Goal: Task Accomplishment & Management: Manage account settings

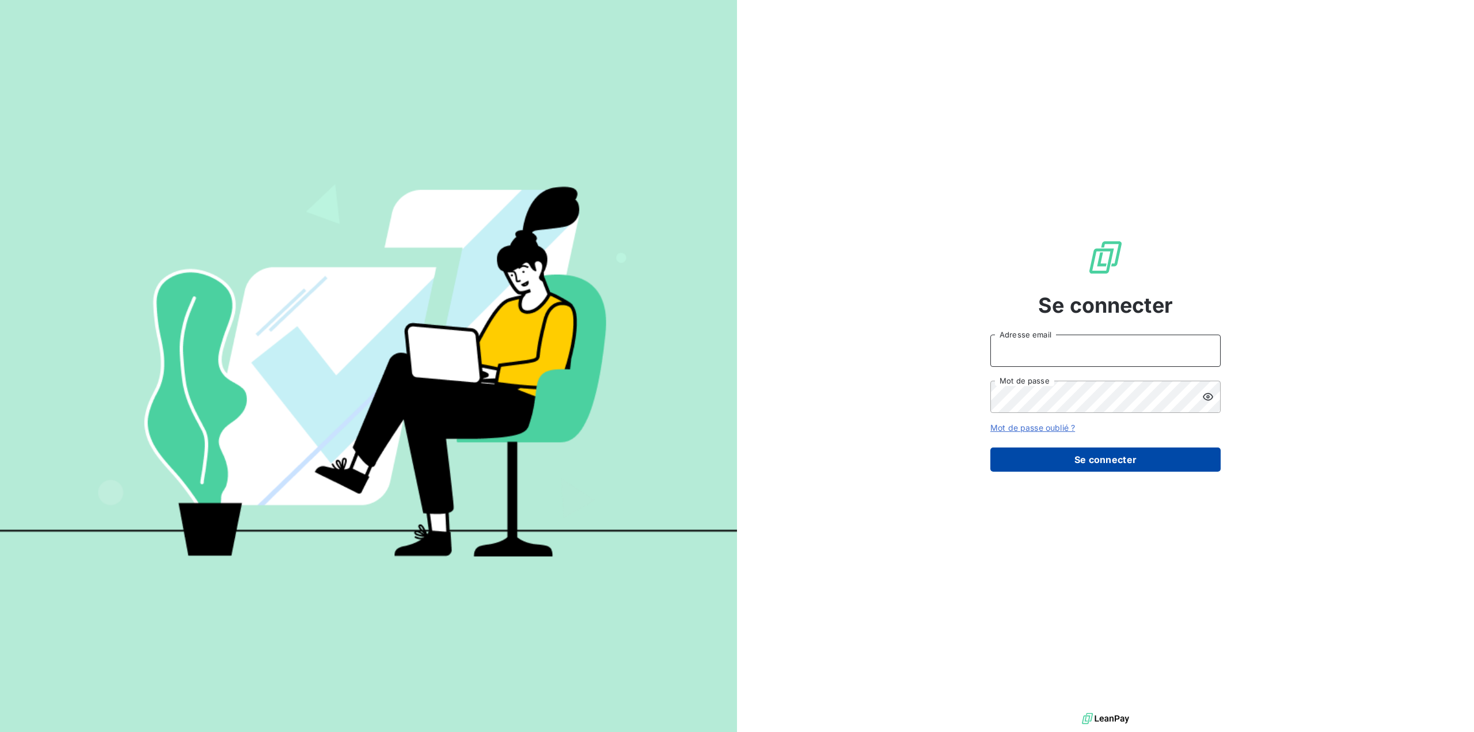
type input "[EMAIL_ADDRESS][DOMAIN_NAME]"
click at [1110, 460] on button "Se connecter" at bounding box center [1105, 459] width 230 height 24
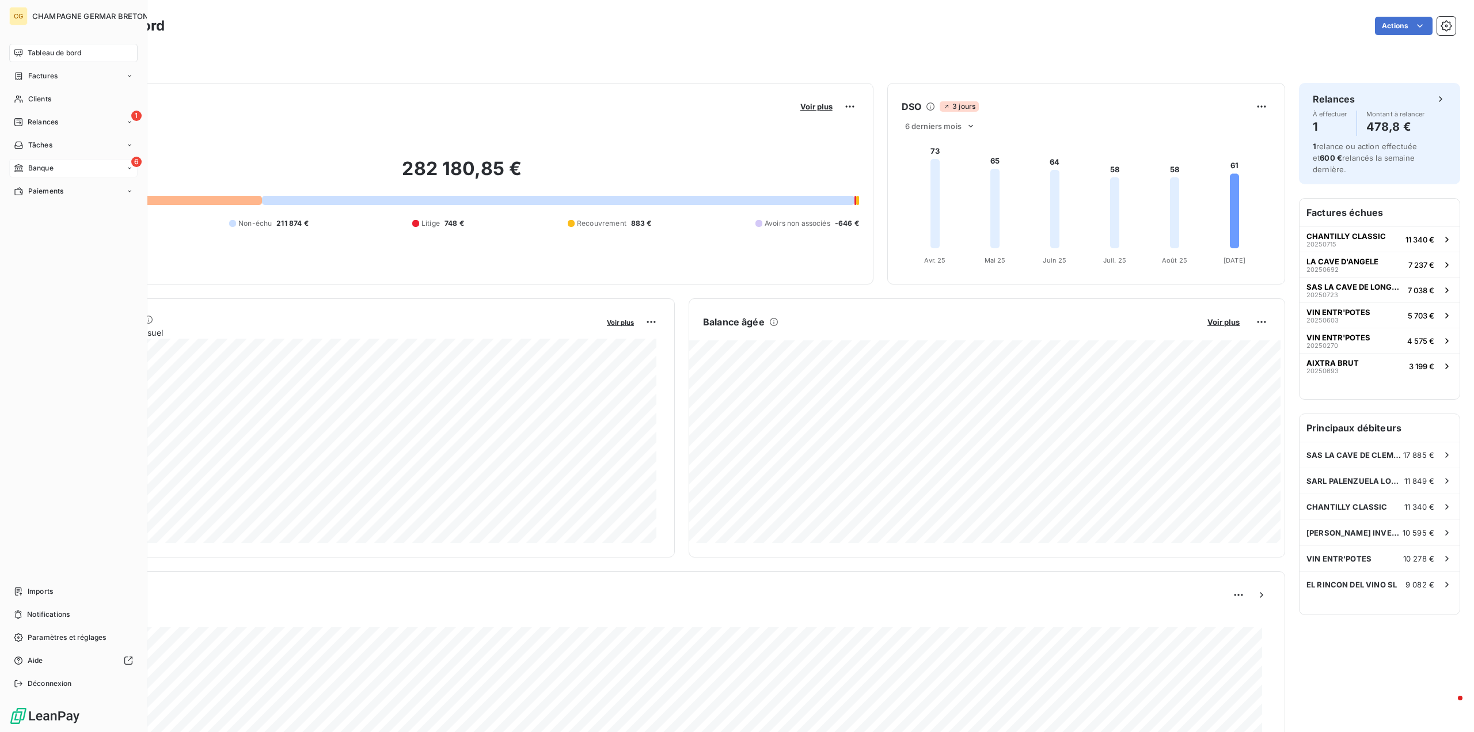
click at [40, 166] on span "Banque" at bounding box center [40, 168] width 25 height 10
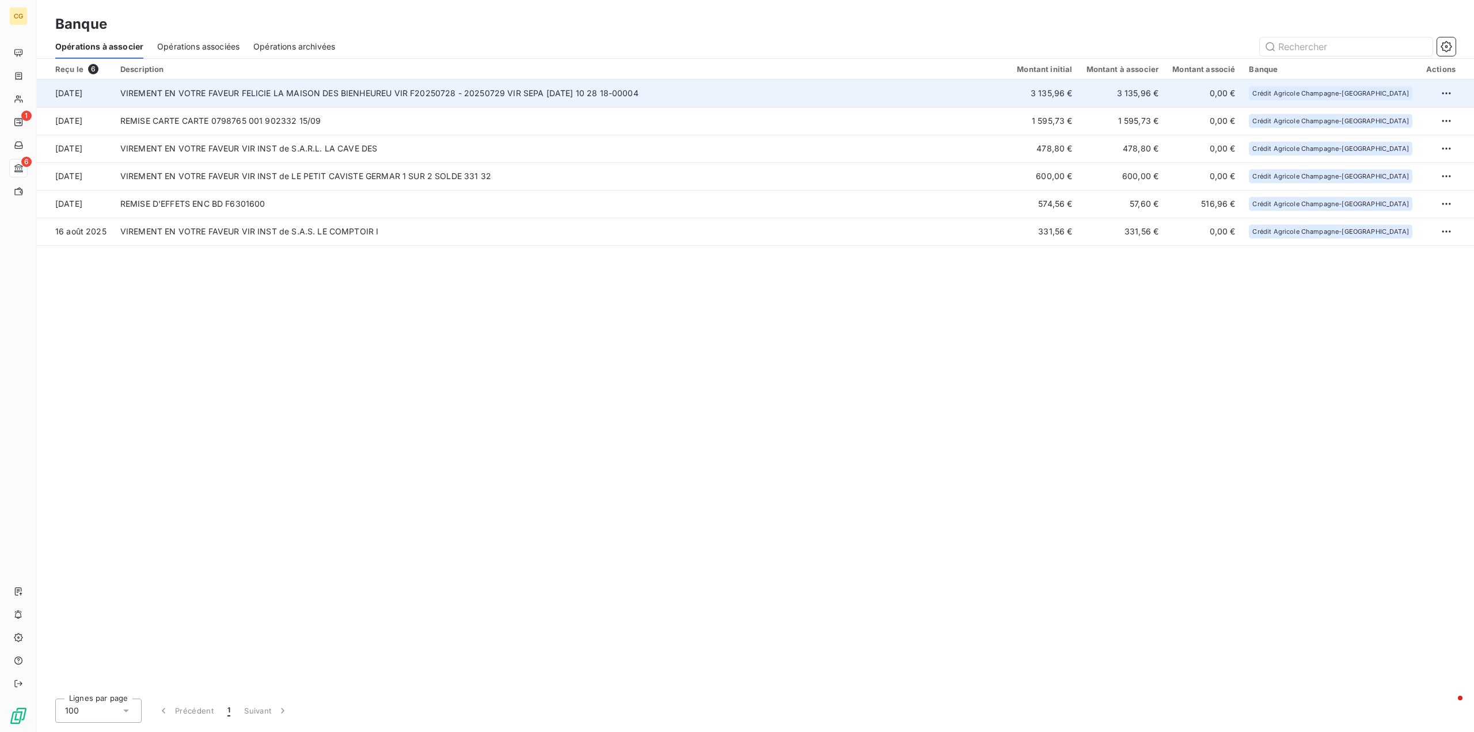
click at [1079, 92] on td "3 135,96 €" at bounding box center [1044, 93] width 69 height 28
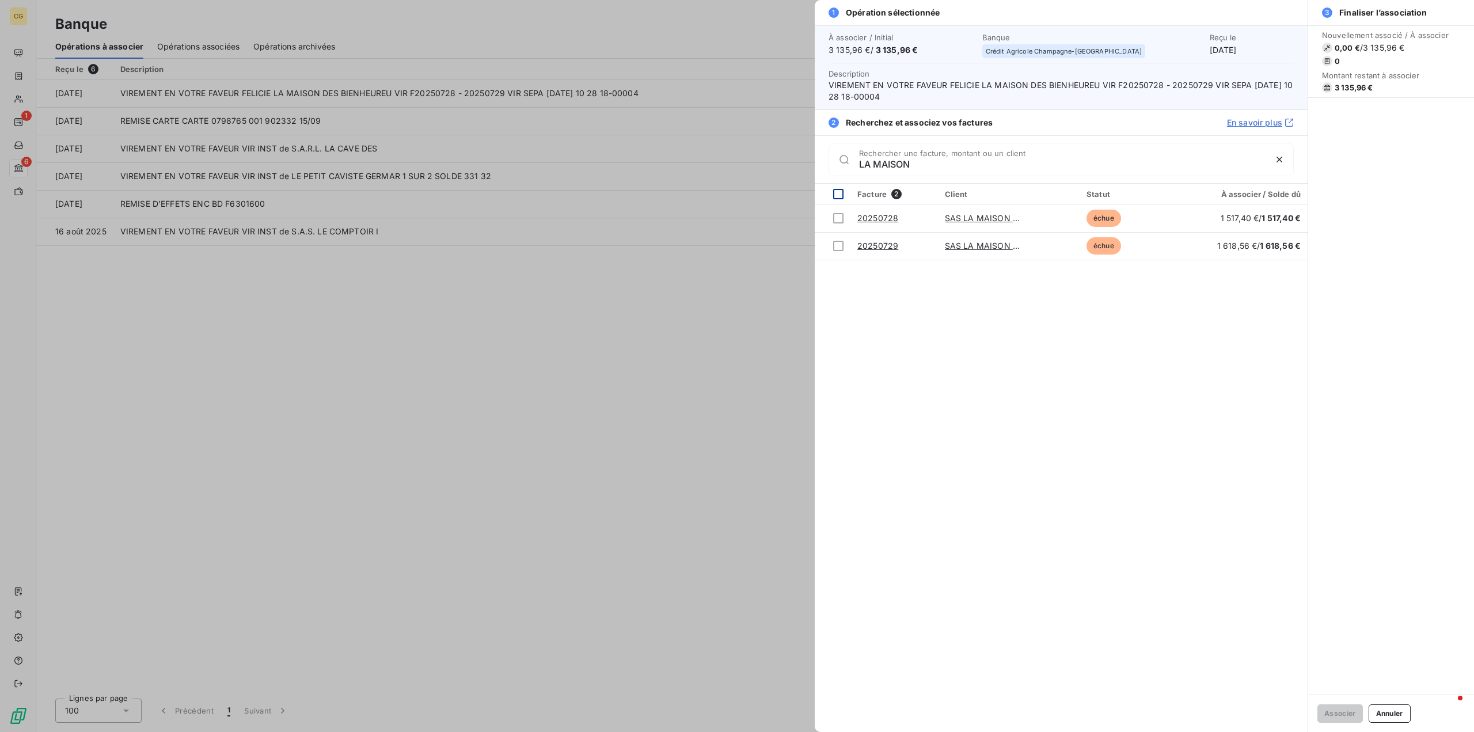
type input "LA MAISON"
click at [842, 195] on div at bounding box center [838, 194] width 10 height 10
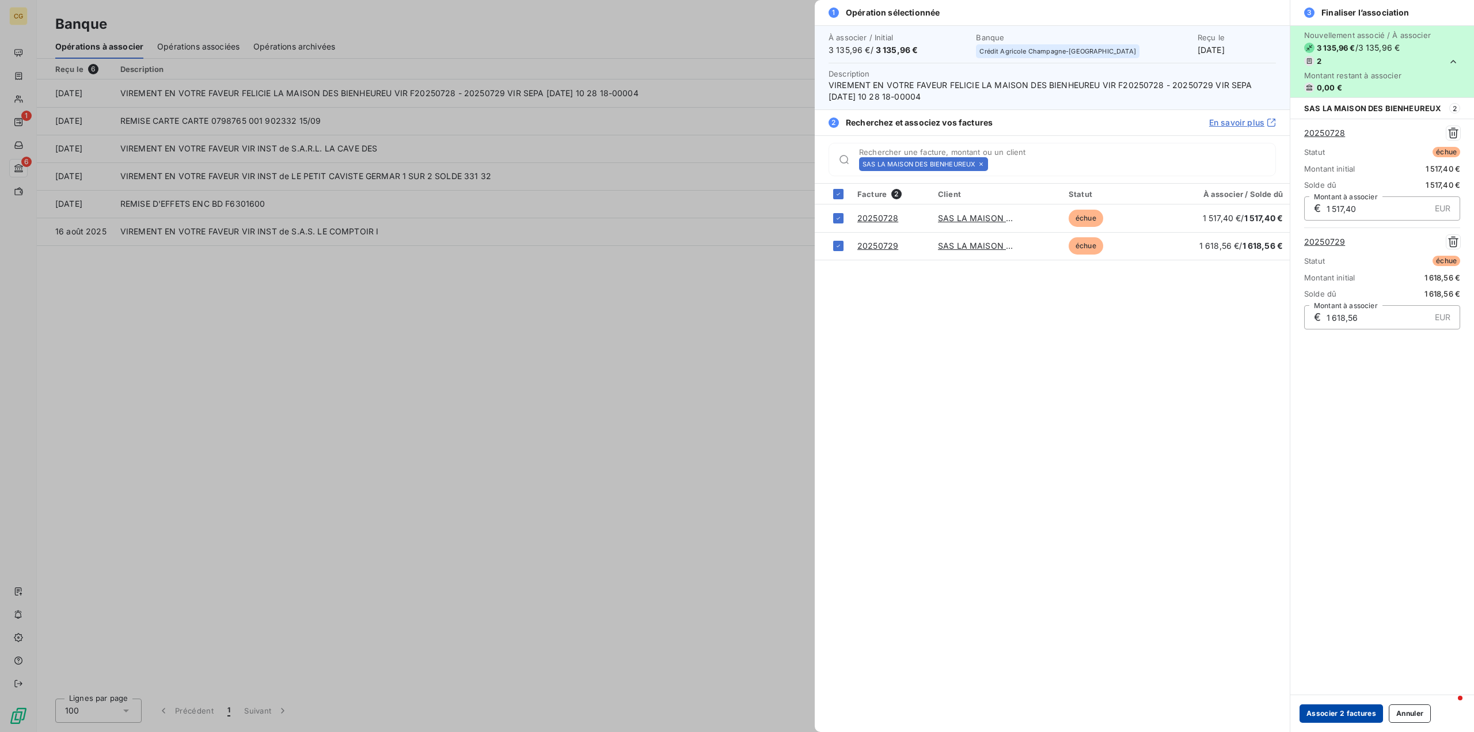
click at [1359, 712] on button "Associer 2 factures" at bounding box center [1341, 713] width 83 height 18
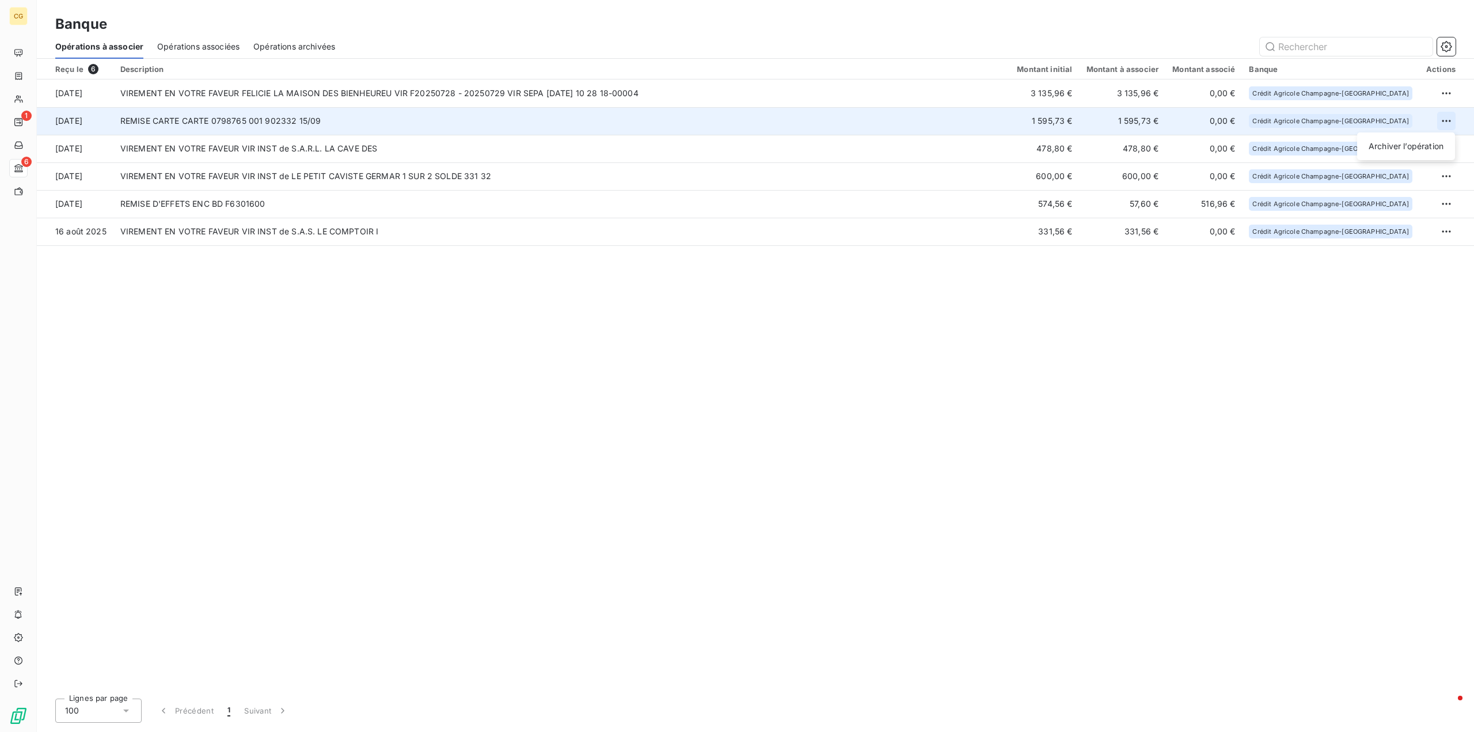
click at [1447, 121] on html "CG 1 6 Banque Opérations à associer Opérations associées Opérations archivées R…" at bounding box center [737, 366] width 1474 height 732
click at [1434, 144] on div "Archiver l’opération" at bounding box center [1406, 146] width 89 height 18
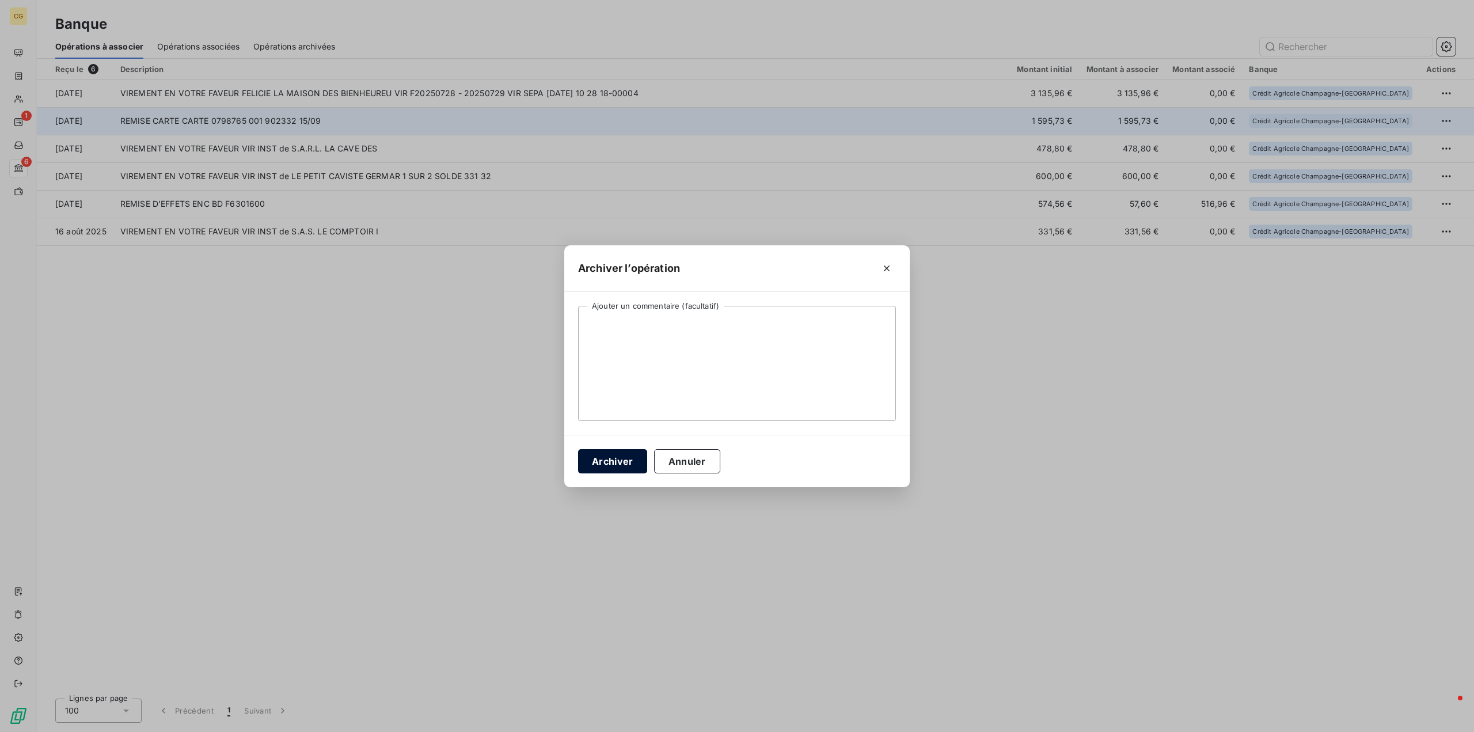
click at [632, 460] on button "Archiver" at bounding box center [612, 461] width 69 height 24
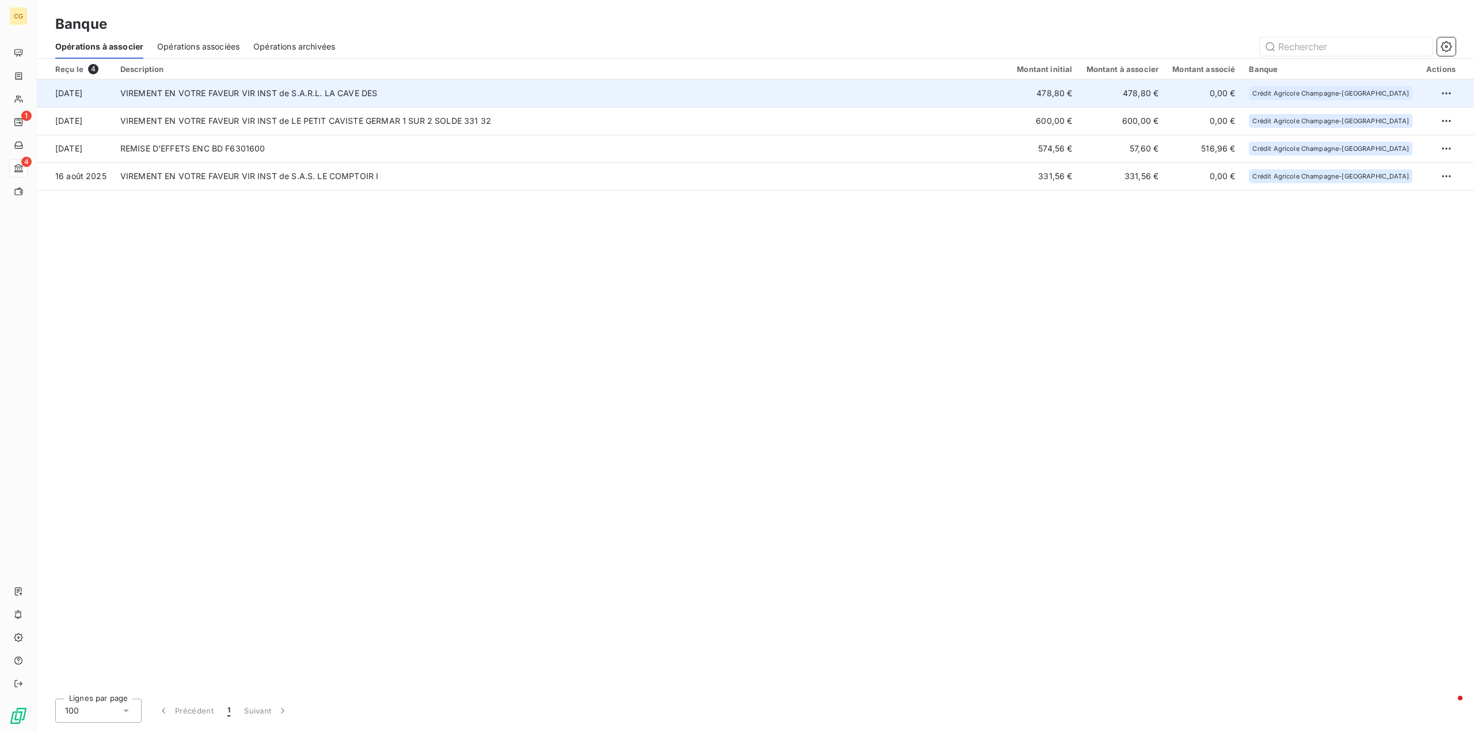
click at [407, 91] on td "VIREMENT EN VOTRE FAVEUR VIR INST de S.A.R.L. LA CAVE DES" at bounding box center [561, 93] width 897 height 28
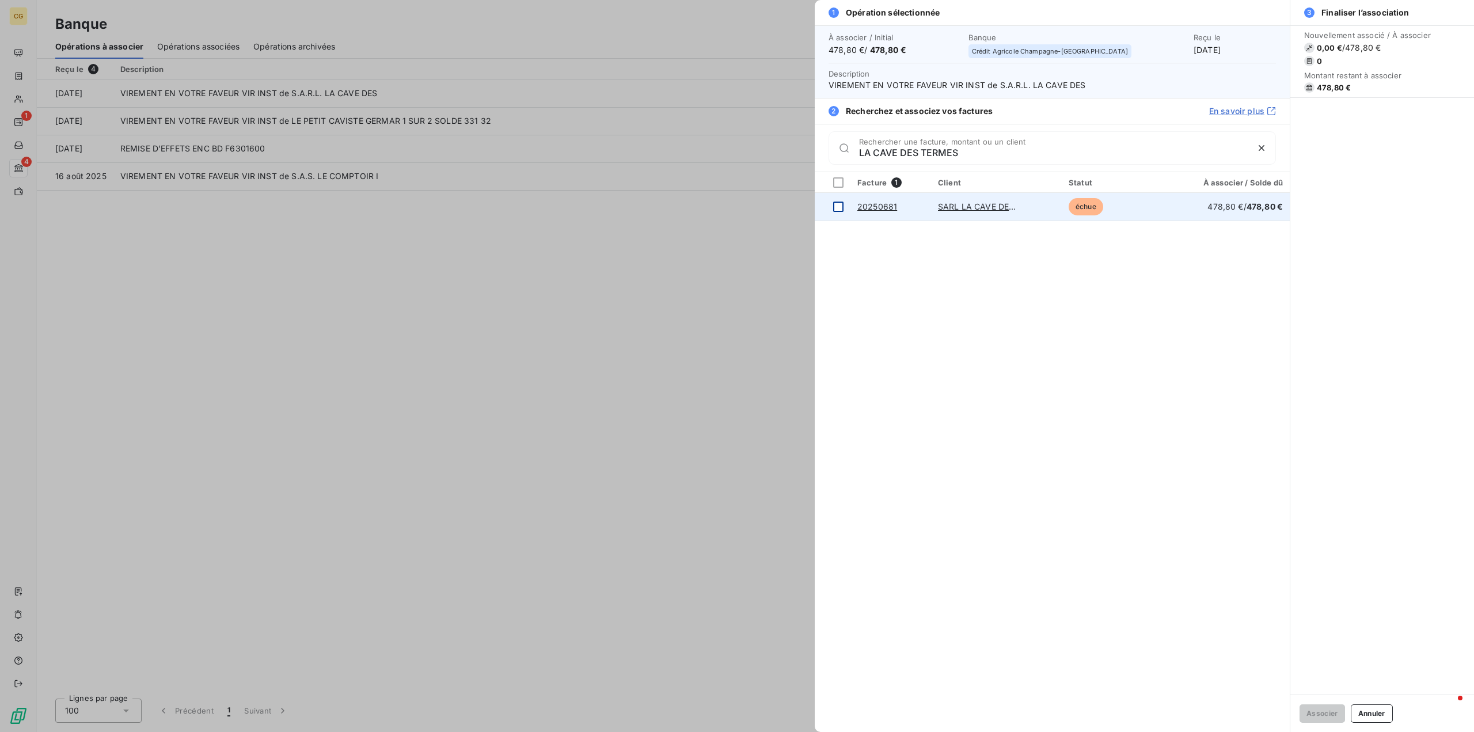
type input "LA CAVE DES TERMES"
click at [835, 205] on div at bounding box center [838, 207] width 10 height 10
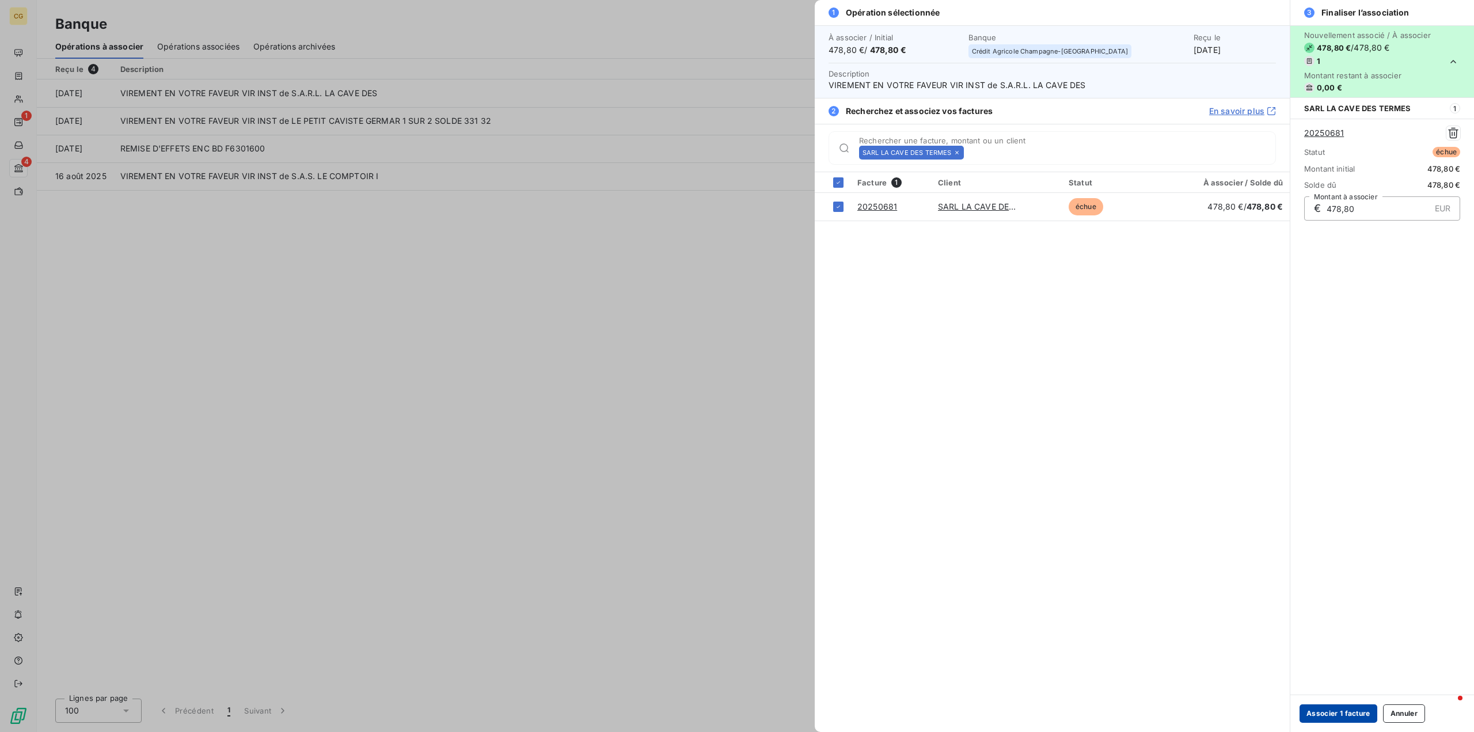
click at [1340, 709] on button "Associer 1 facture" at bounding box center [1339, 713] width 78 height 18
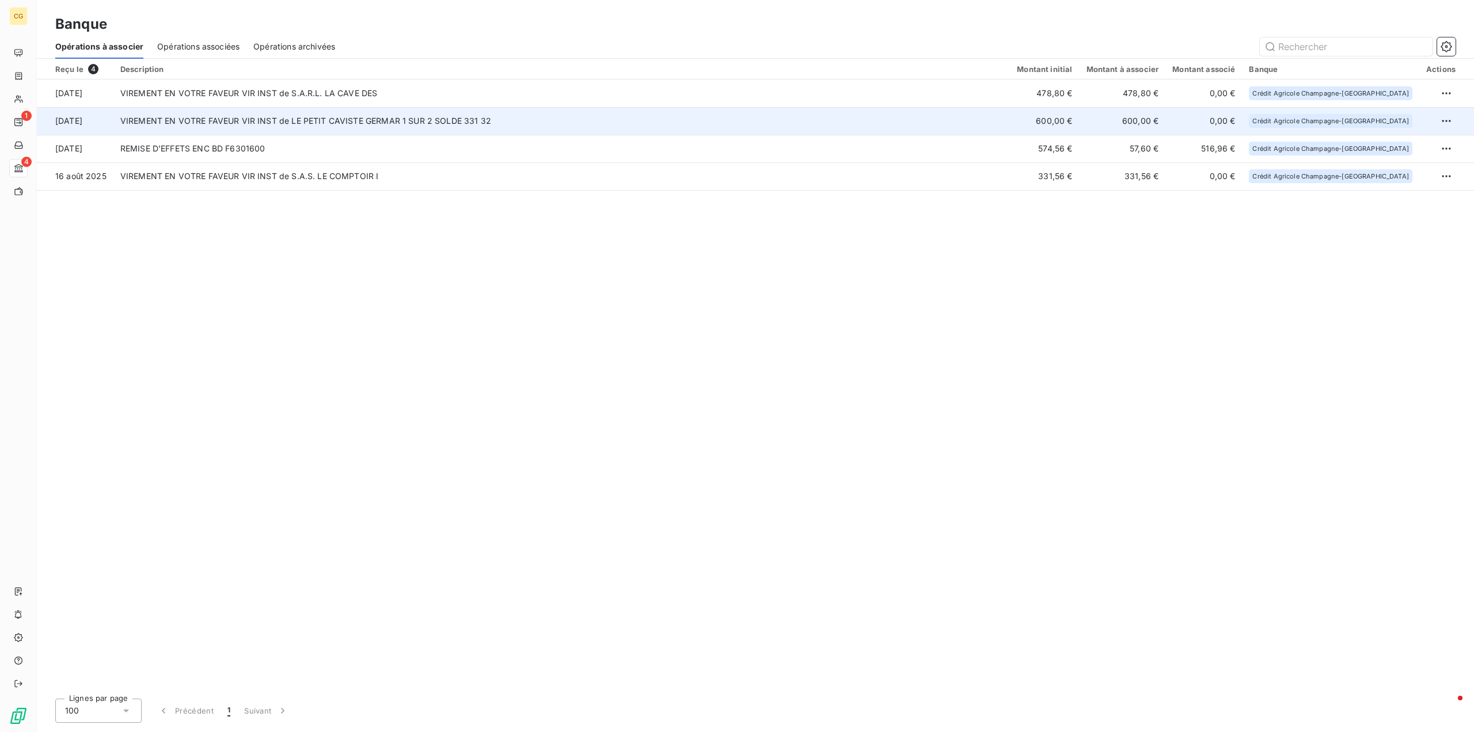
click at [761, 122] on td "VIREMENT EN VOTRE FAVEUR VIR INST de LE PETIT CAVISTE GERMAR 1 SUR 2 SOLDE 331 …" at bounding box center [561, 121] width 897 height 28
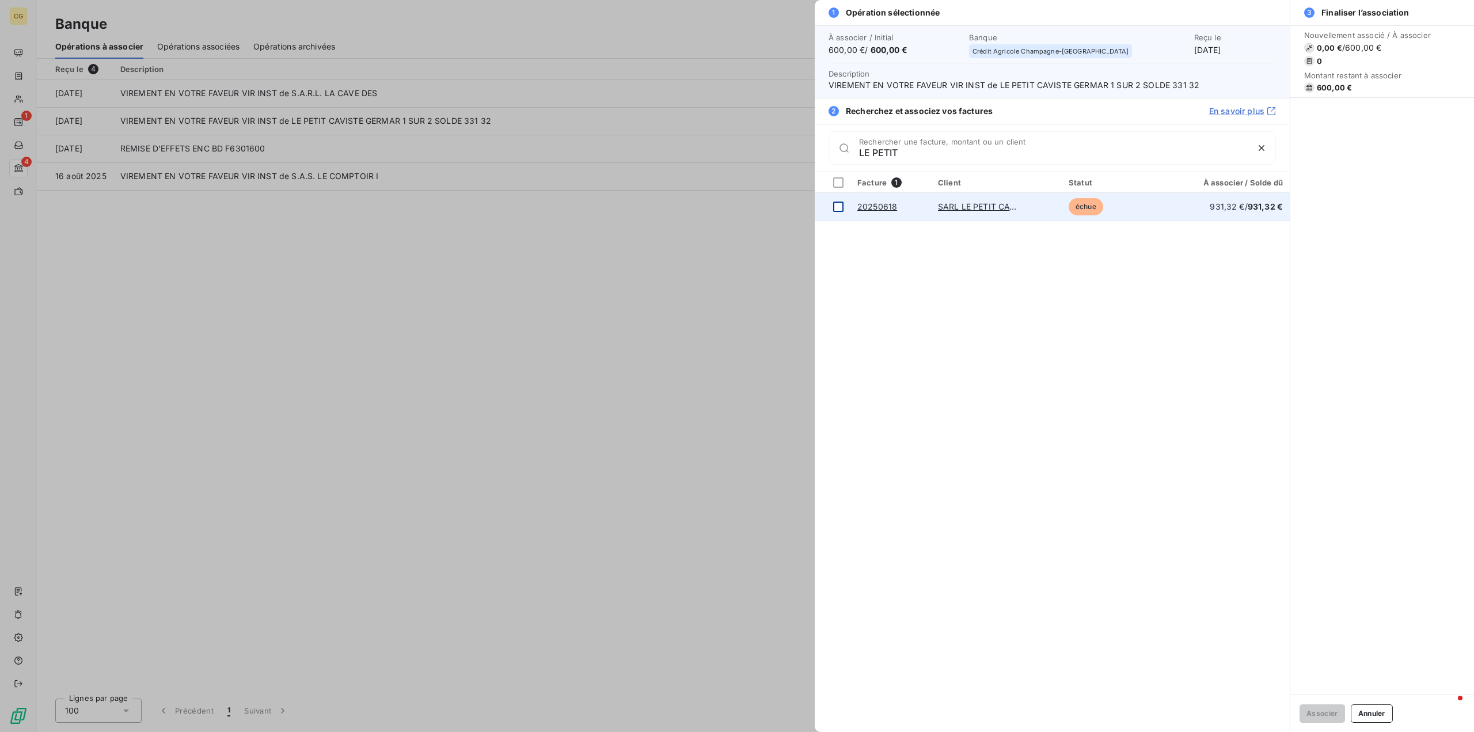
type input "LE PETIT"
click at [842, 207] on div at bounding box center [838, 207] width 10 height 10
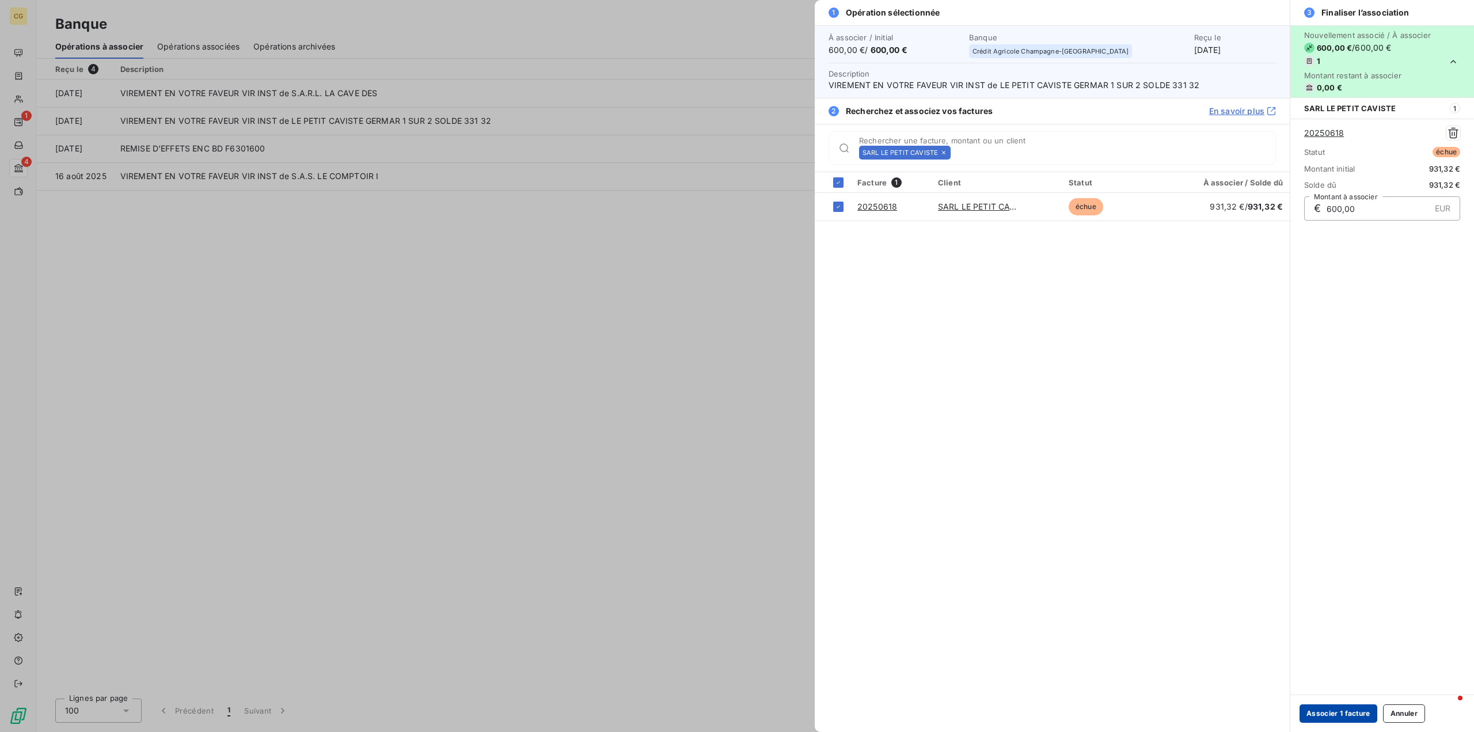
click at [1334, 715] on button "Associer 1 facture" at bounding box center [1339, 713] width 78 height 18
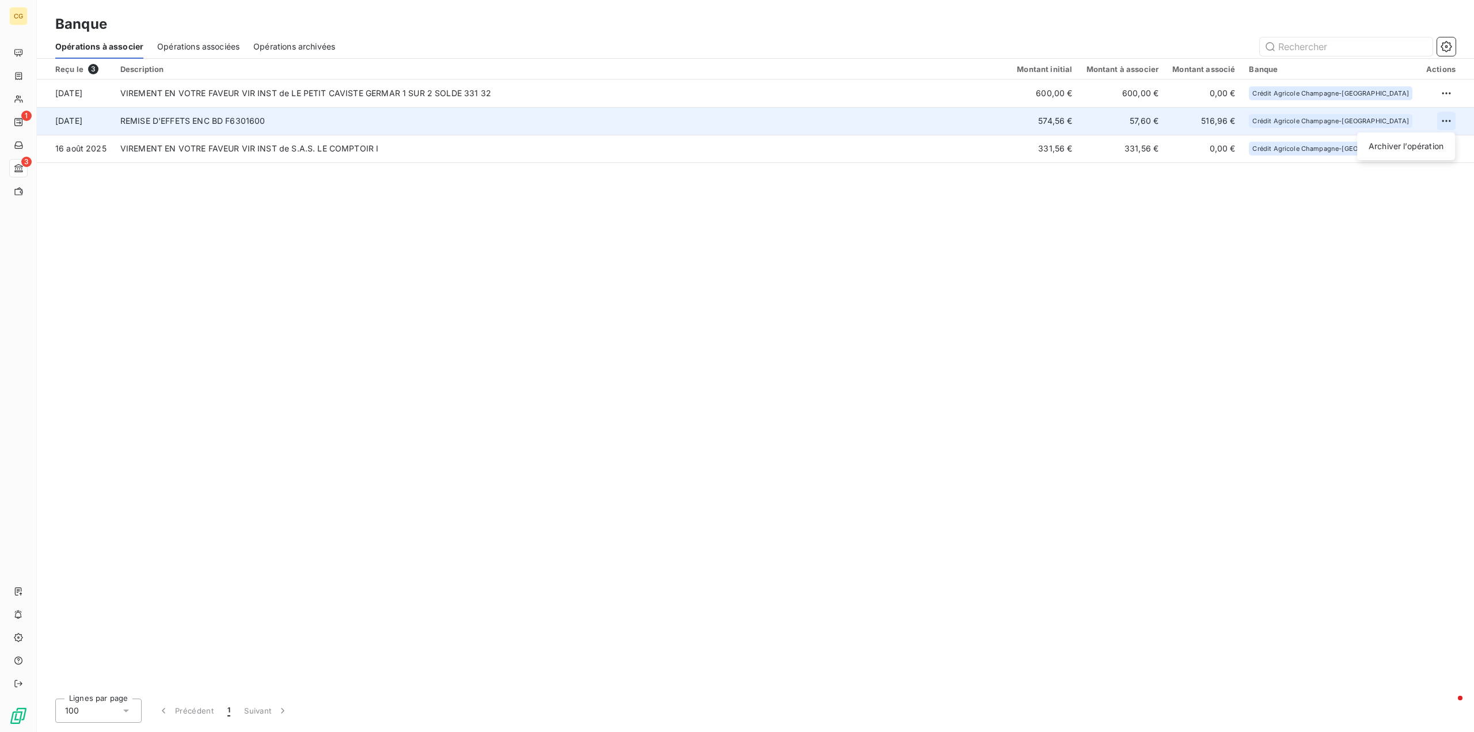
click at [1442, 120] on html "CG 1 3 Banque Opérations à associer Opérations associées Opérations archivées R…" at bounding box center [737, 366] width 1474 height 732
click at [1425, 150] on div "Archiver l’opération" at bounding box center [1406, 146] width 89 height 18
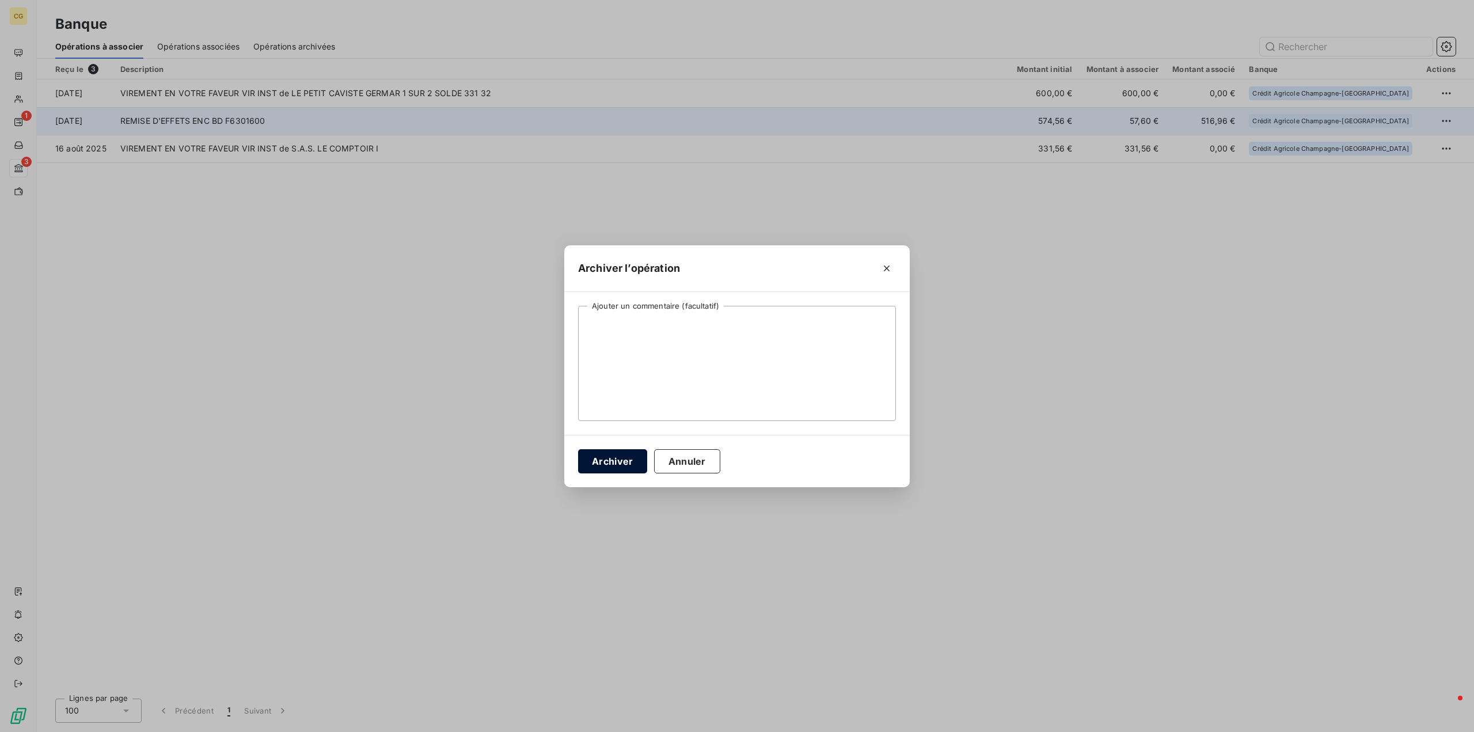
click at [604, 469] on button "Archiver" at bounding box center [612, 461] width 69 height 24
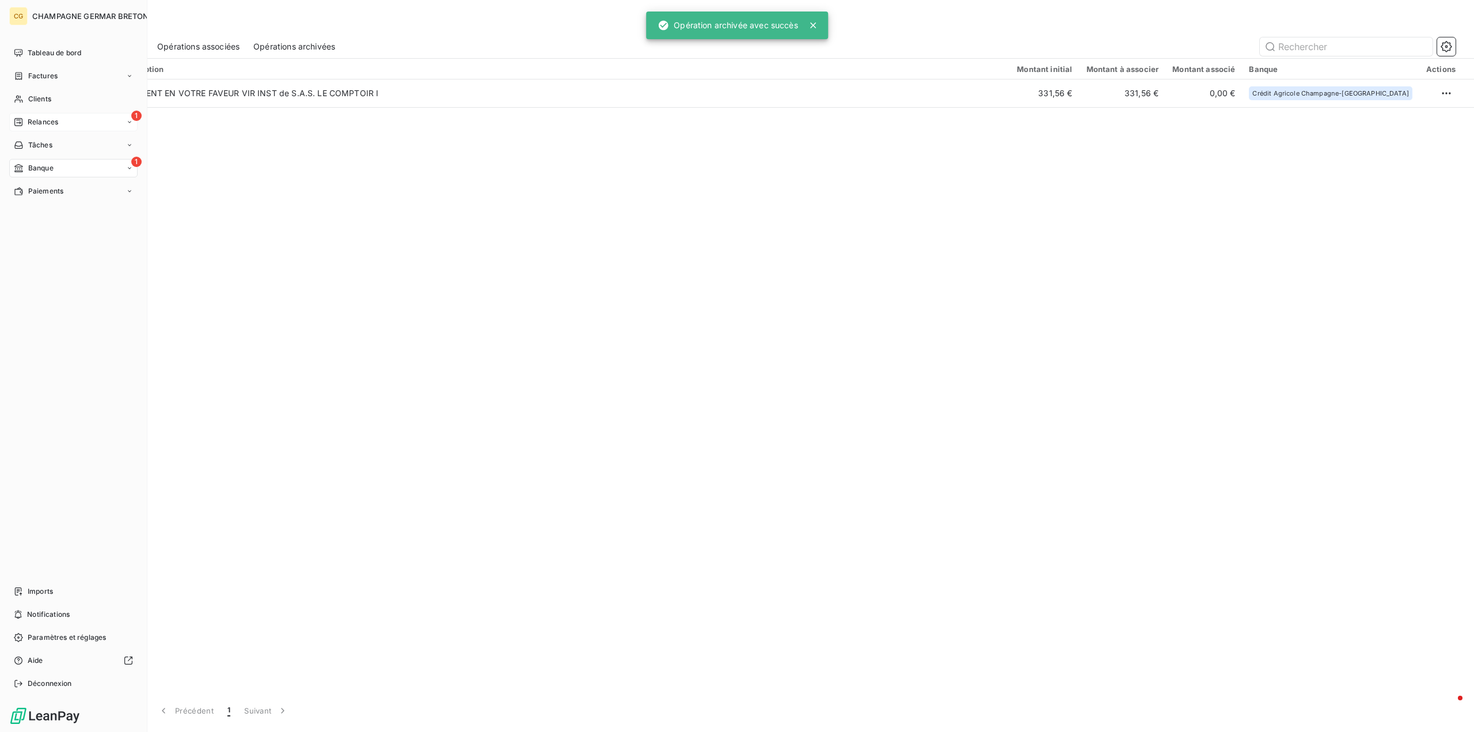
click at [31, 122] on span "Relances" at bounding box center [43, 122] width 31 height 10
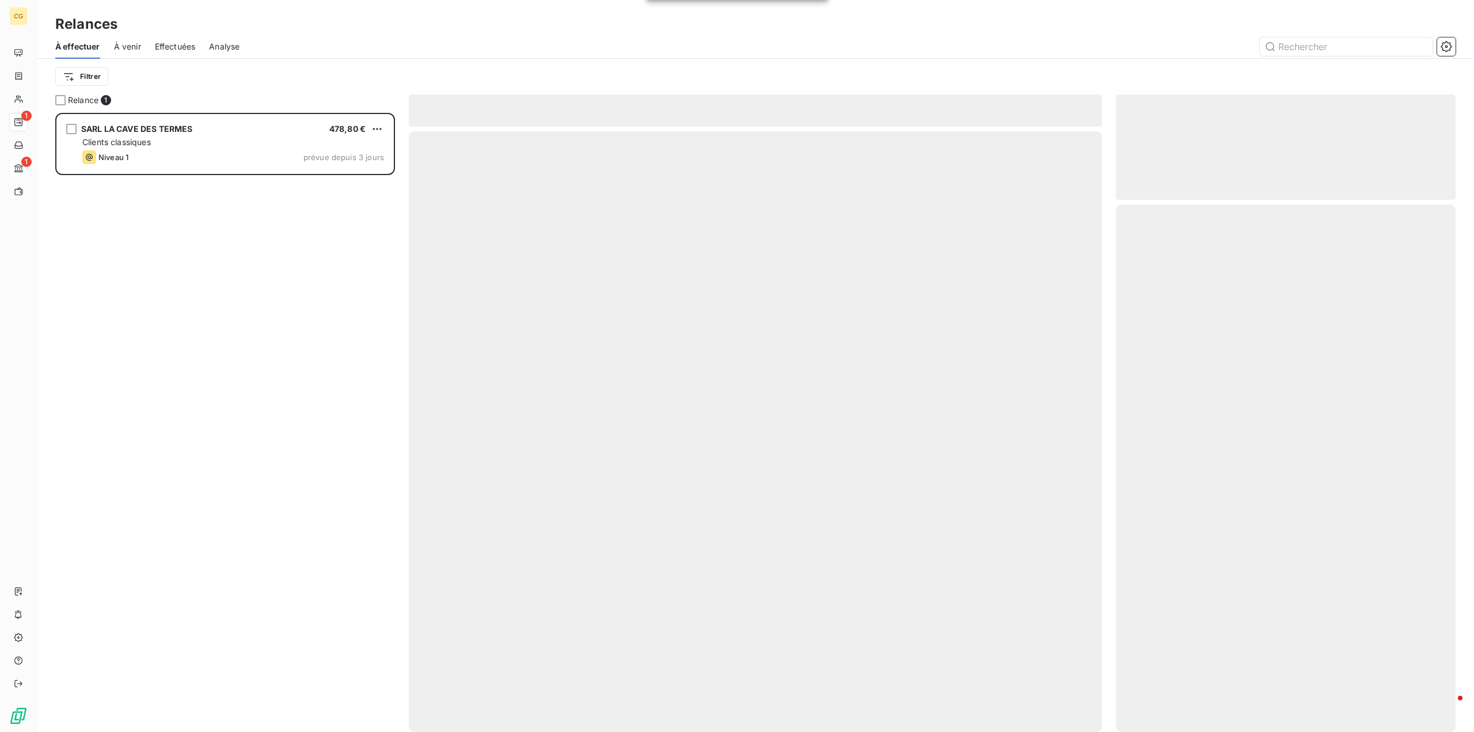
scroll to position [610, 331]
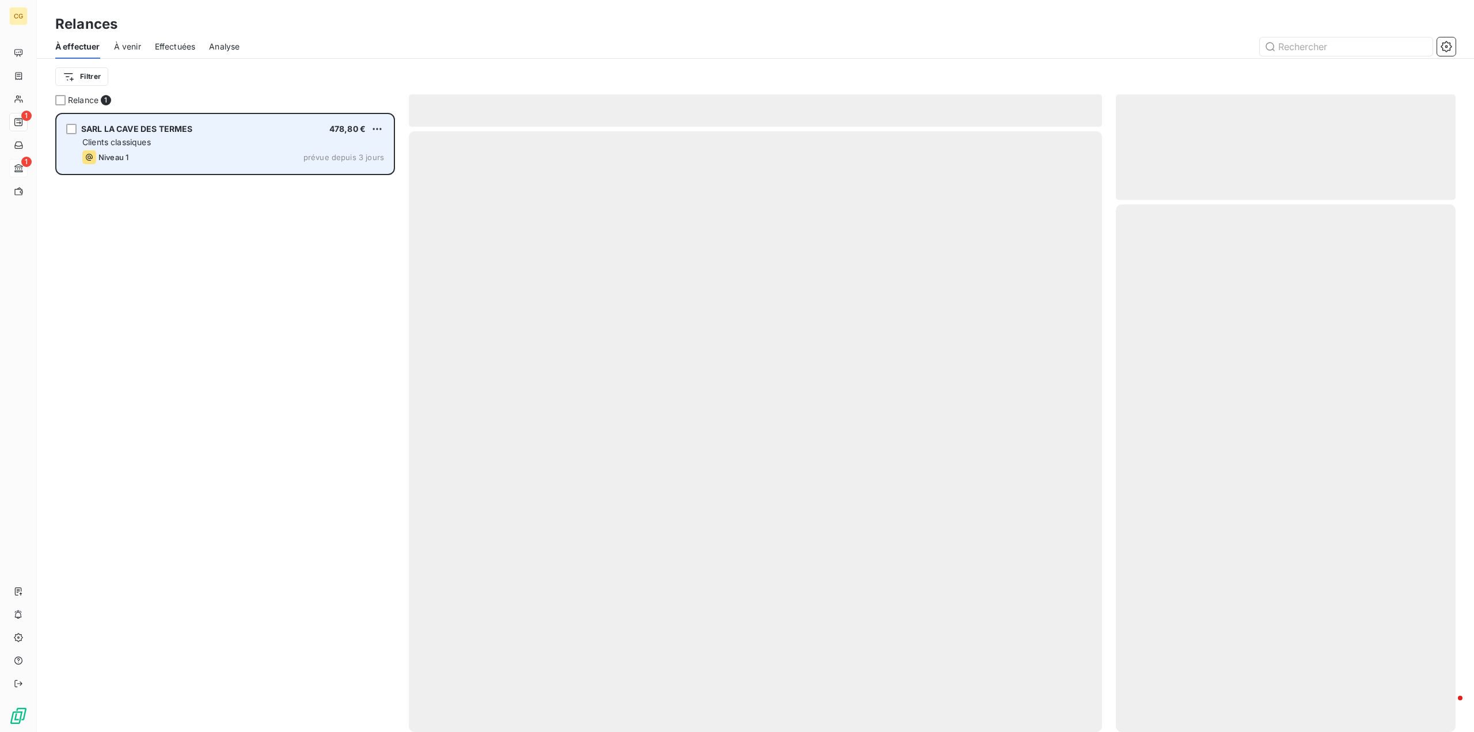
click at [234, 143] on div "Clients classiques" at bounding box center [233, 142] width 302 height 12
click at [378, 126] on html "CG 1 1 Relances À effectuer À venir Effectuées Analyse Filtrer Relance 1 SARL L…" at bounding box center [737, 366] width 1474 height 732
click at [333, 172] on div "Passer cette action" at bounding box center [327, 173] width 103 height 18
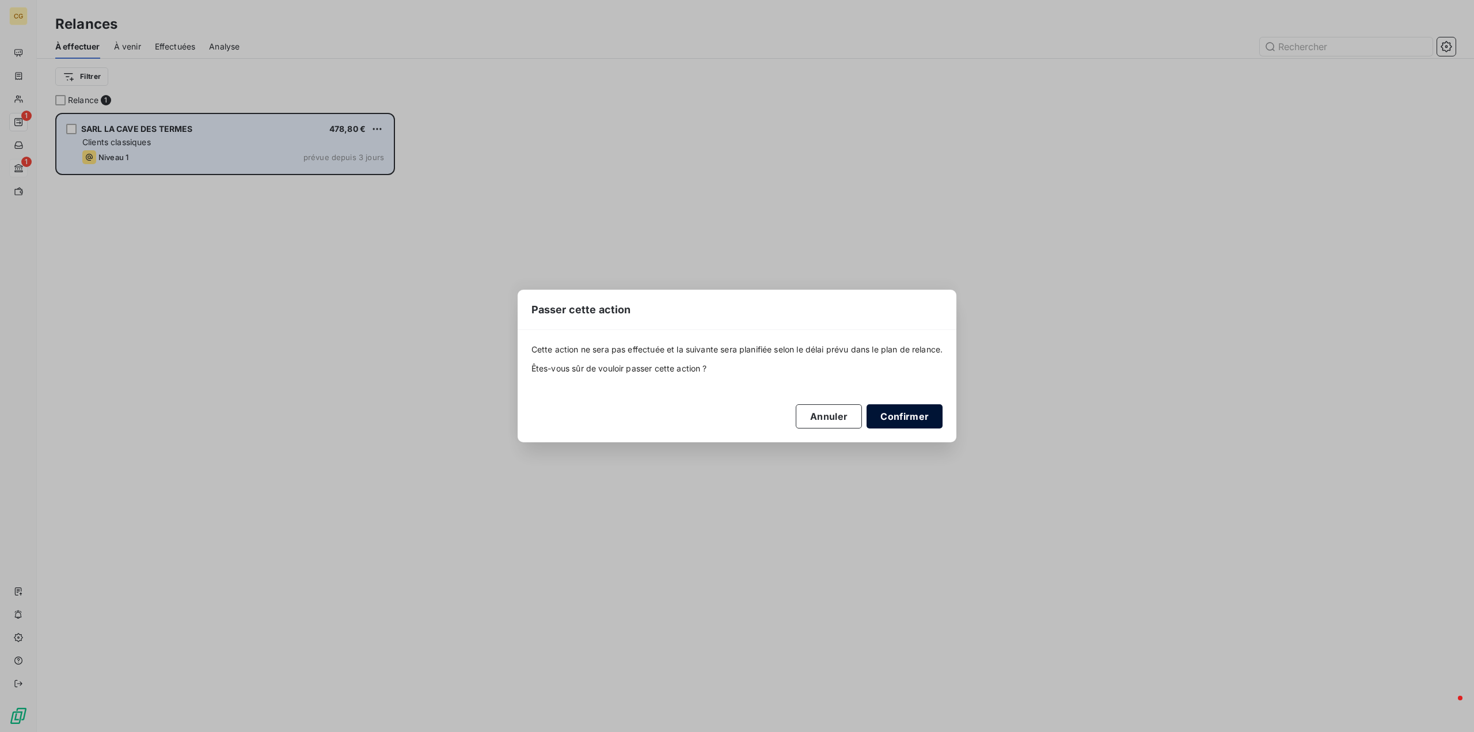
click at [924, 417] on button "Confirmer" at bounding box center [905, 416] width 76 height 24
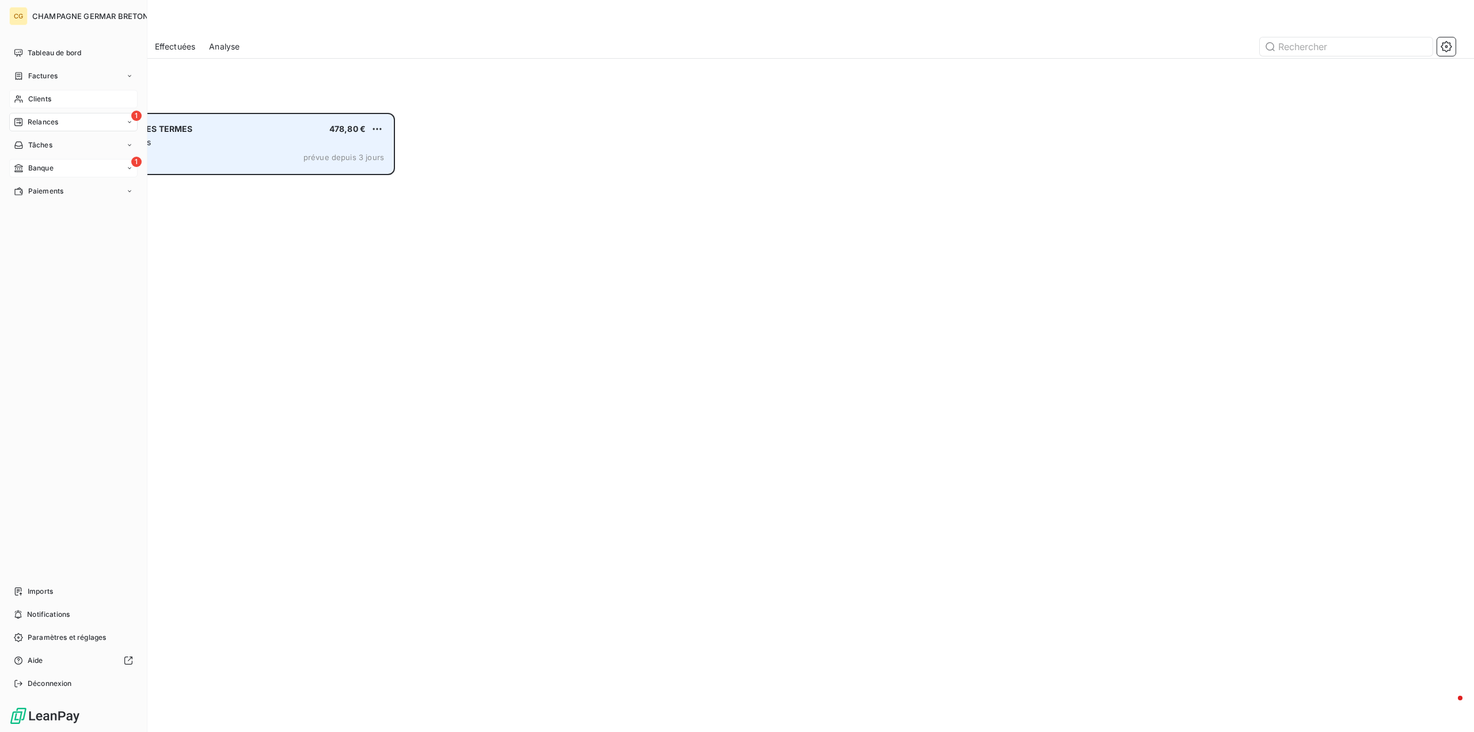
click at [35, 97] on span "Clients" at bounding box center [39, 99] width 23 height 10
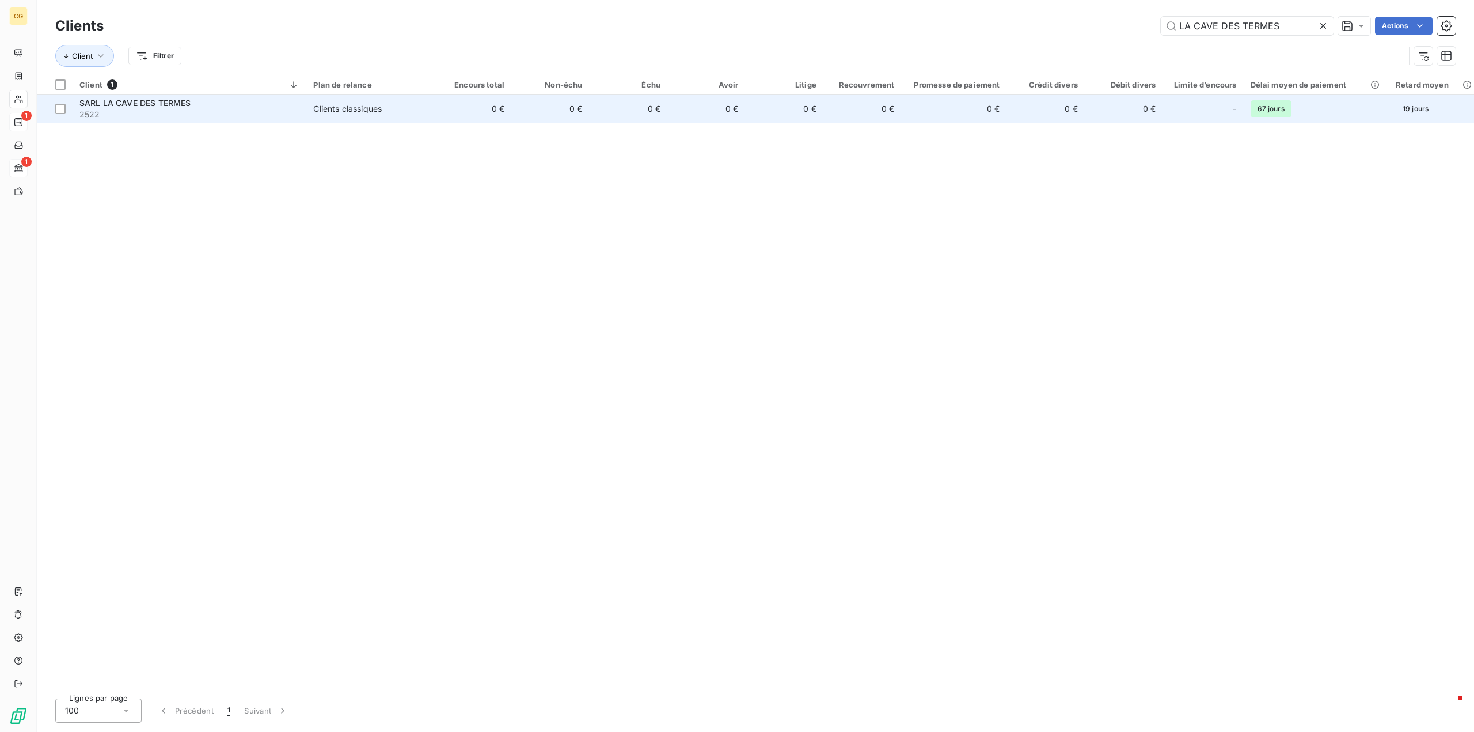
type input "LA CAVE DES TERMES"
click at [397, 113] on span "Clients classiques" at bounding box center [369, 109] width 113 height 12
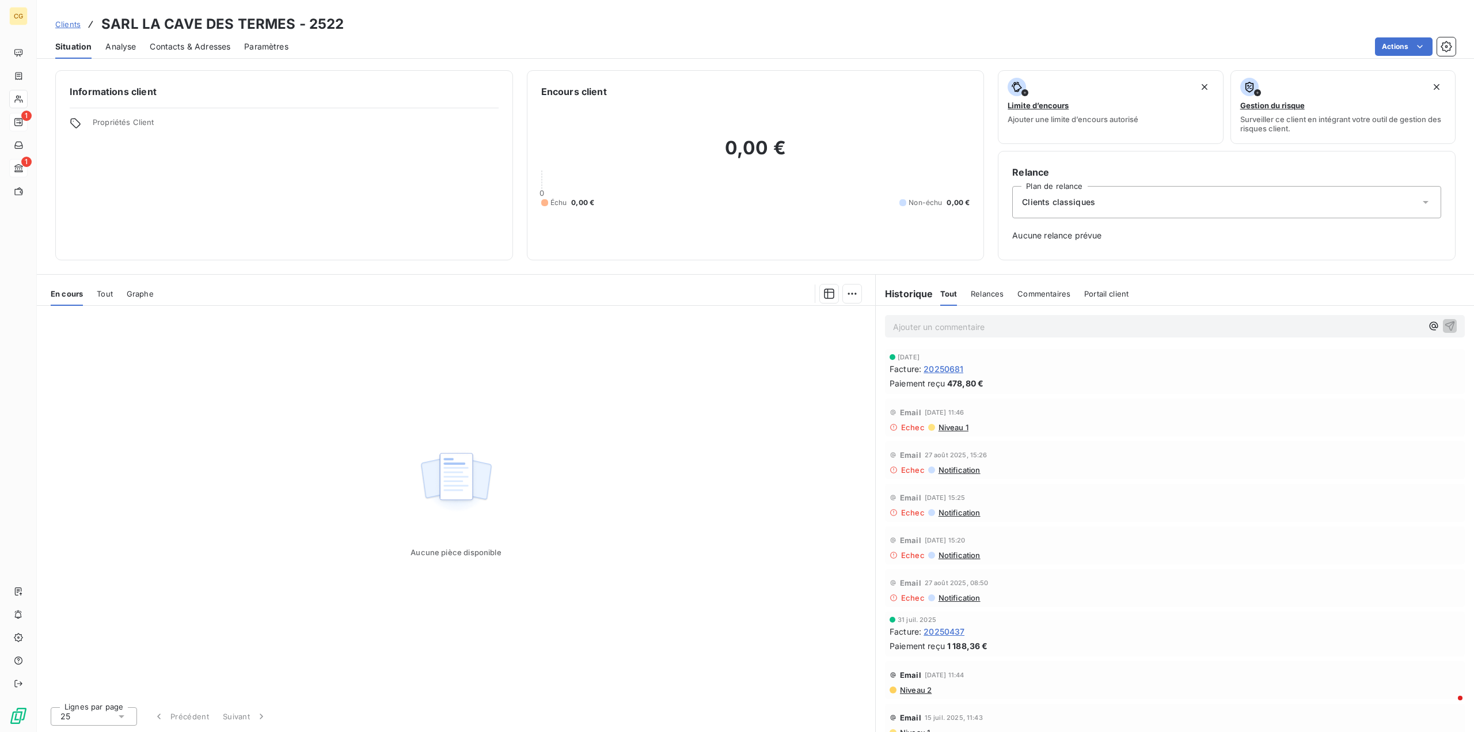
click at [212, 48] on span "Contacts & Adresses" at bounding box center [190, 47] width 81 height 12
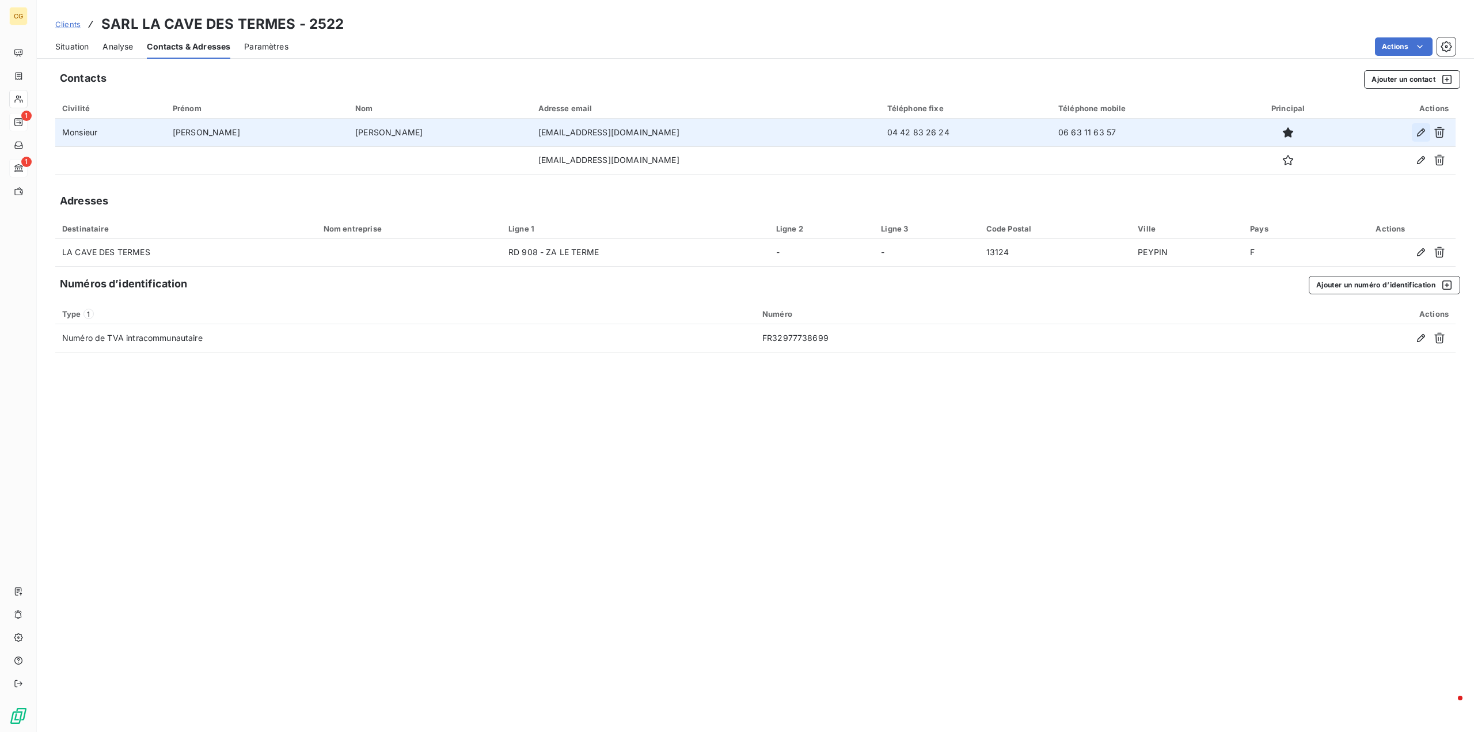
click at [1424, 132] on icon "button" at bounding box center [1421, 133] width 12 height 12
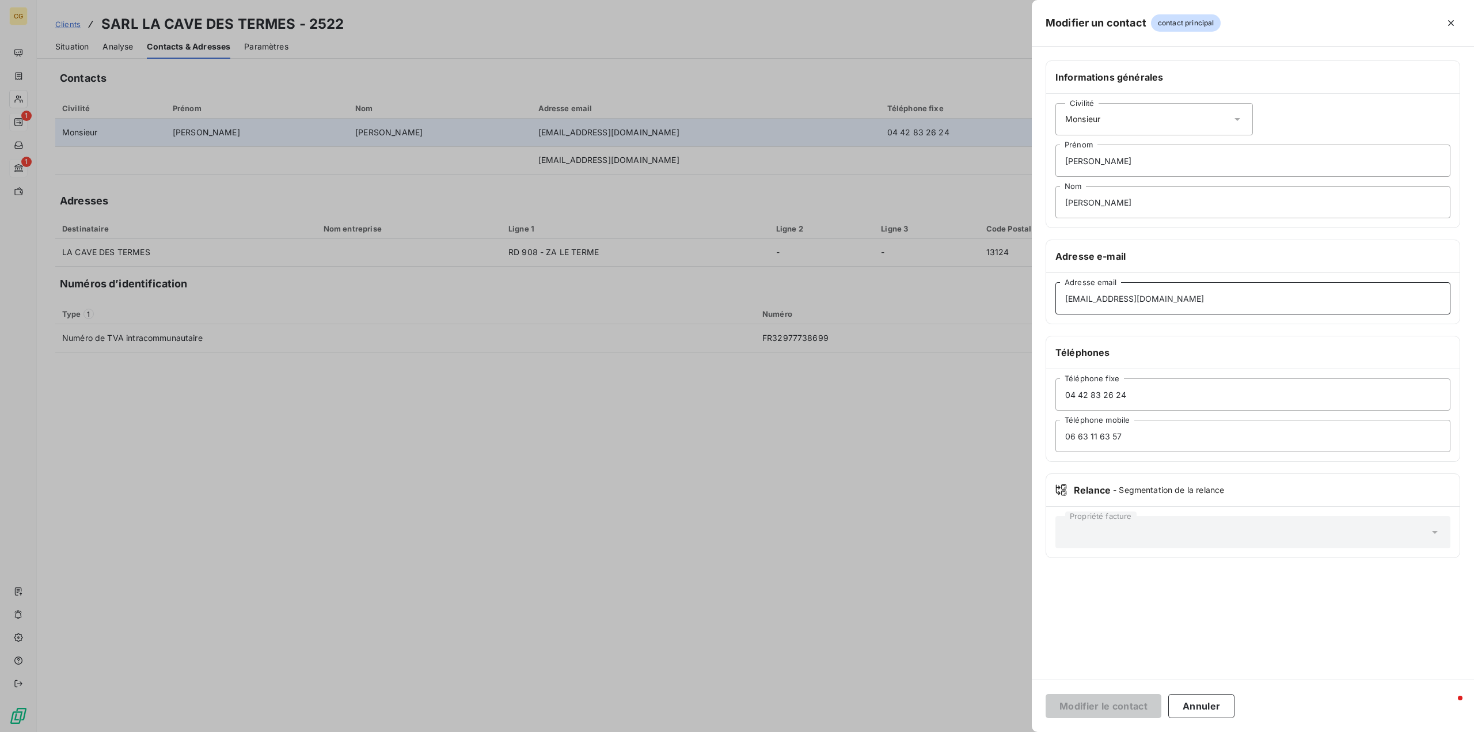
drag, startPoint x: 1208, startPoint y: 294, endPoint x: 1047, endPoint y: 299, distance: 161.3
click at [1047, 299] on div "[EMAIL_ADDRESS][DOMAIN_NAME] Adresse email" at bounding box center [1252, 298] width 413 height 51
type input "C"
type input "[EMAIL_ADDRESS][DOMAIN_NAME]"
click at [1105, 707] on button "Modifier le contact" at bounding box center [1104, 706] width 116 height 24
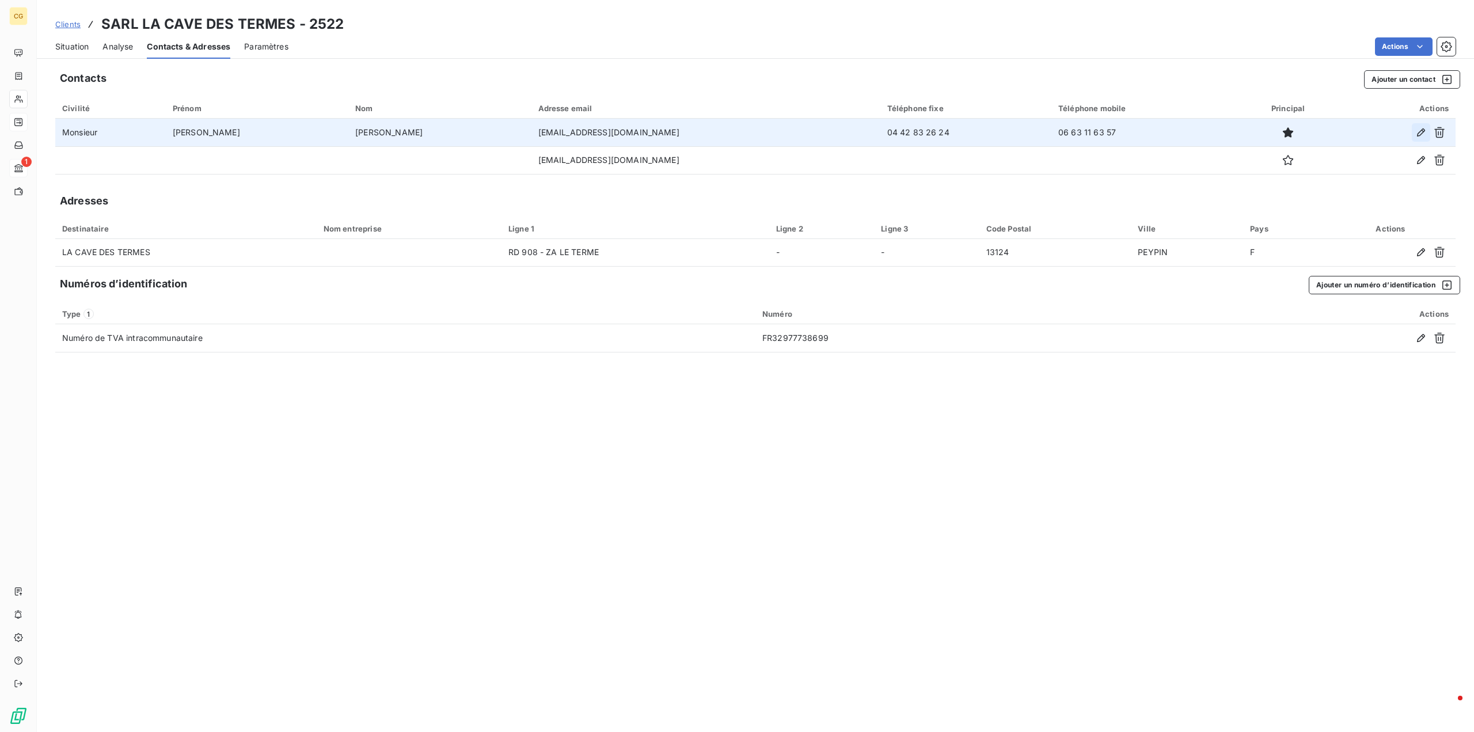
click at [1419, 134] on icon "button" at bounding box center [1421, 133] width 12 height 12
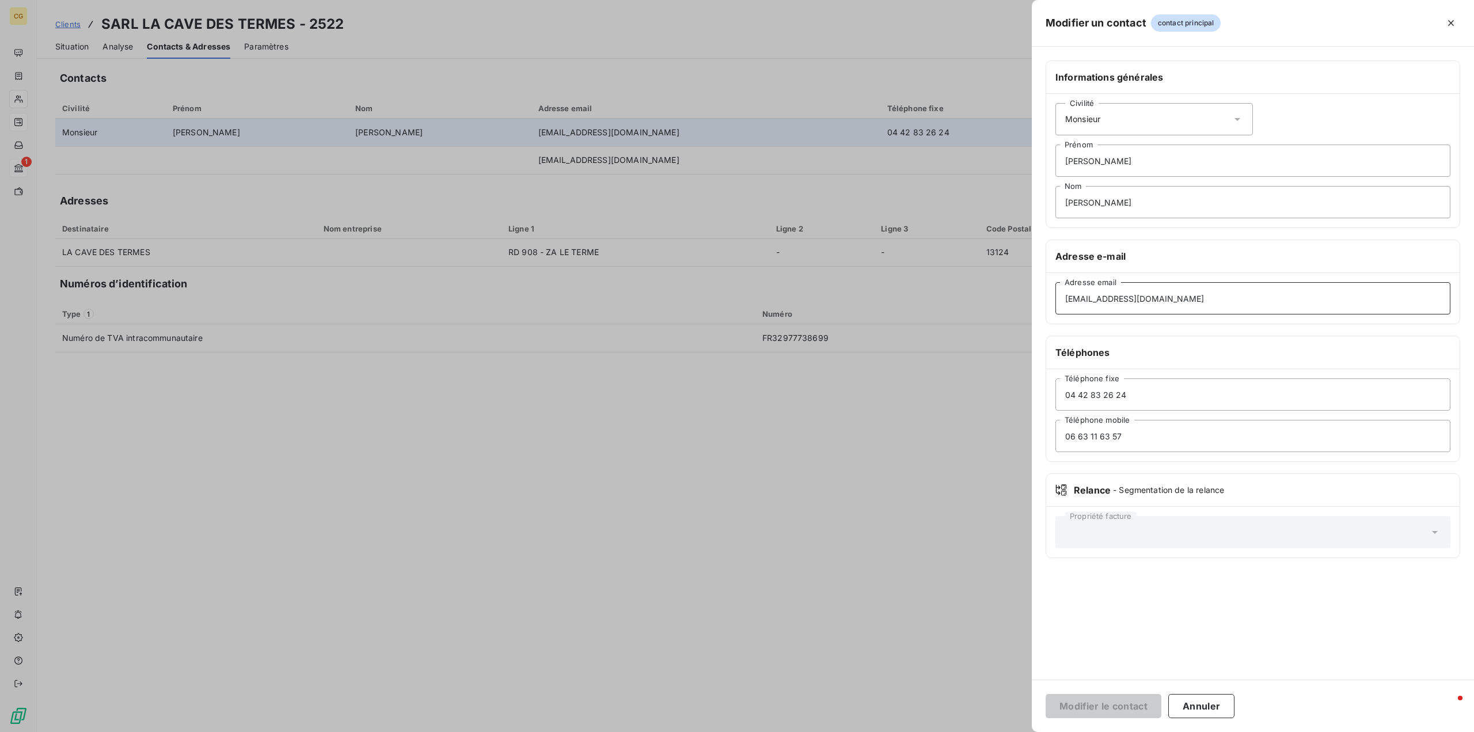
drag, startPoint x: 1211, startPoint y: 300, endPoint x: 1054, endPoint y: 298, distance: 157.2
click at [1054, 298] on div "[EMAIL_ADDRESS][DOMAIN_NAME] Adresse email" at bounding box center [1252, 298] width 413 height 51
paste input "[PERSON_NAME][EMAIL_ADDRESS][DOMAIN_NAME]"
type input "[PERSON_NAME][EMAIL_ADDRESS][DOMAIN_NAME]"
click at [1119, 708] on button "Modifier le contact" at bounding box center [1104, 706] width 116 height 24
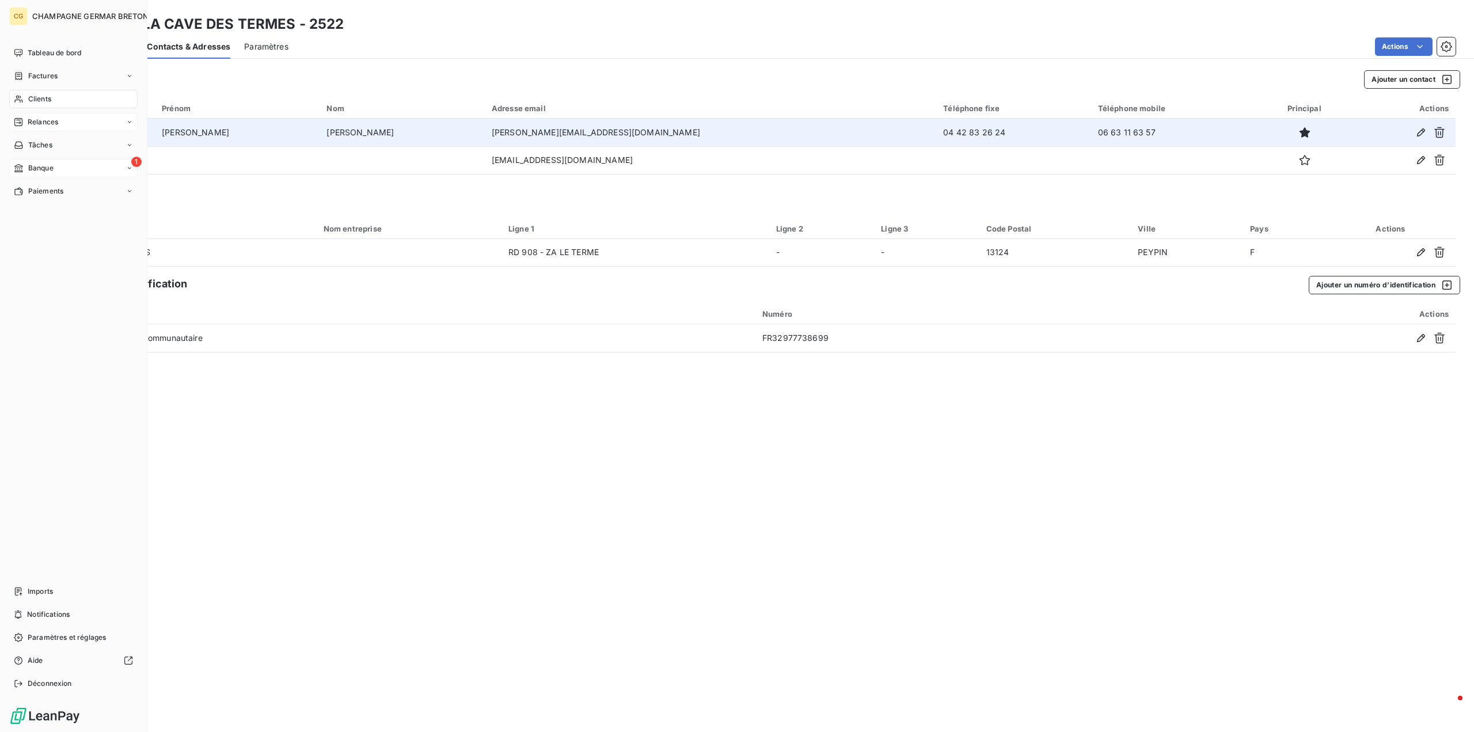
click at [28, 163] on span "Banque" at bounding box center [40, 168] width 25 height 10
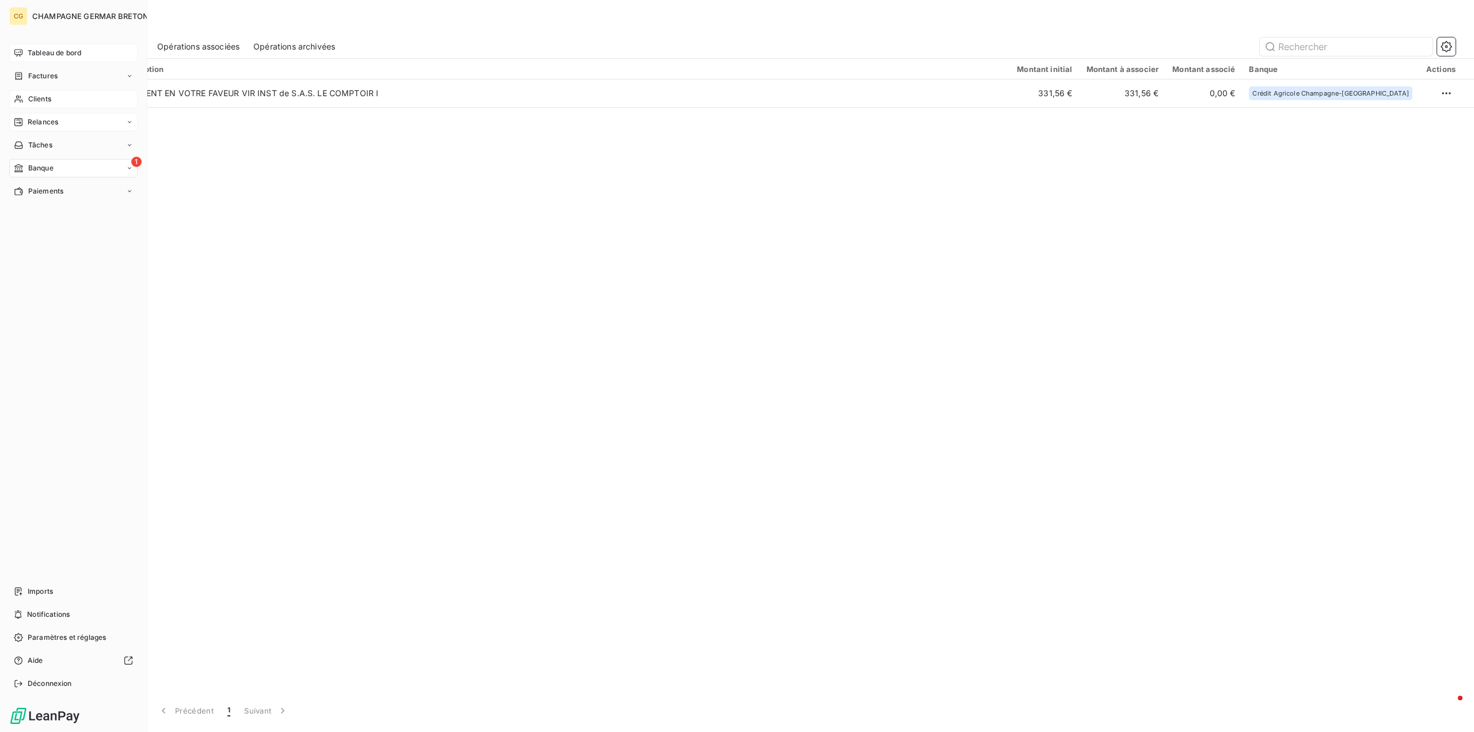
click at [32, 51] on span "Tableau de bord" at bounding box center [55, 53] width 54 height 10
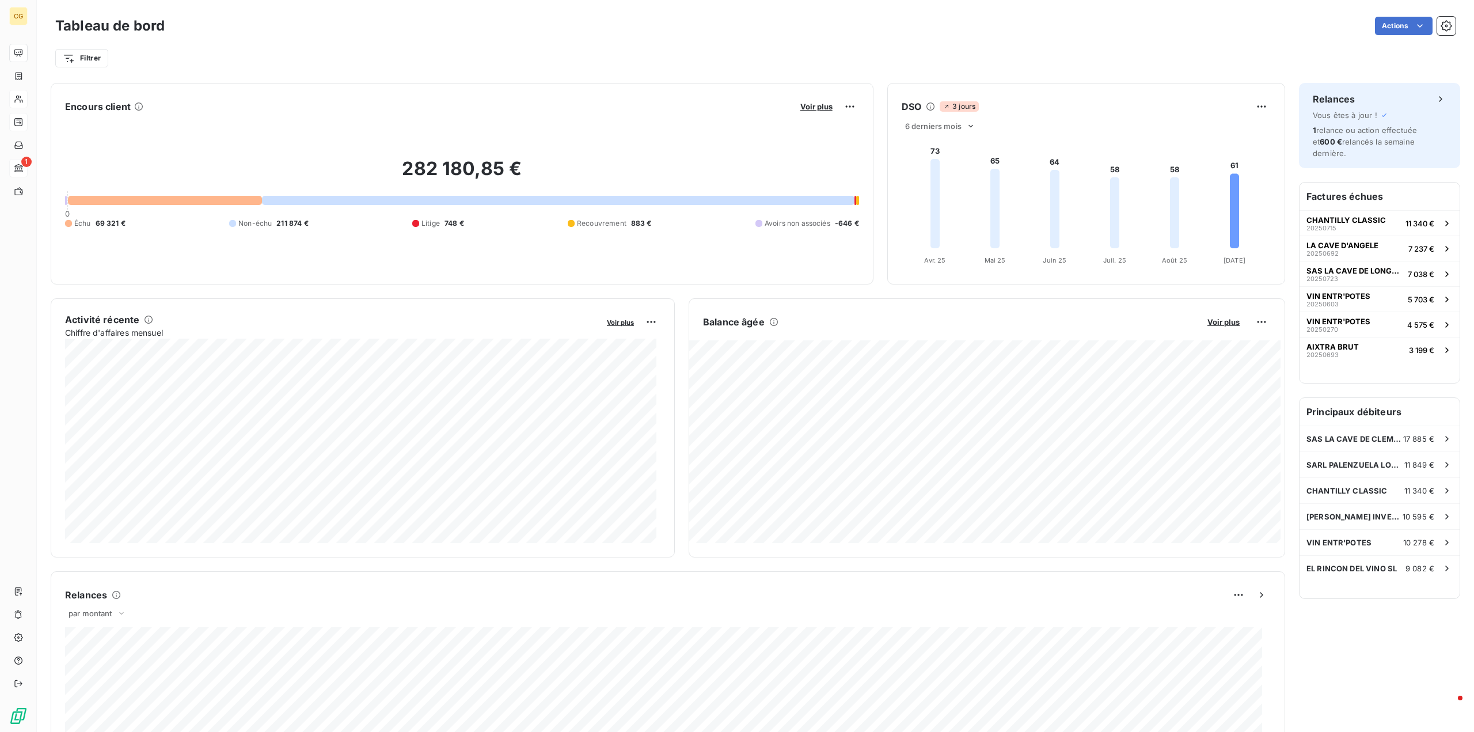
click at [101, 225] on span "69 321 €" at bounding box center [111, 223] width 30 height 10
click at [92, 202] on div at bounding box center [165, 200] width 194 height 9
click at [1350, 317] on span "VIN ENTR'POTES" at bounding box center [1339, 321] width 64 height 9
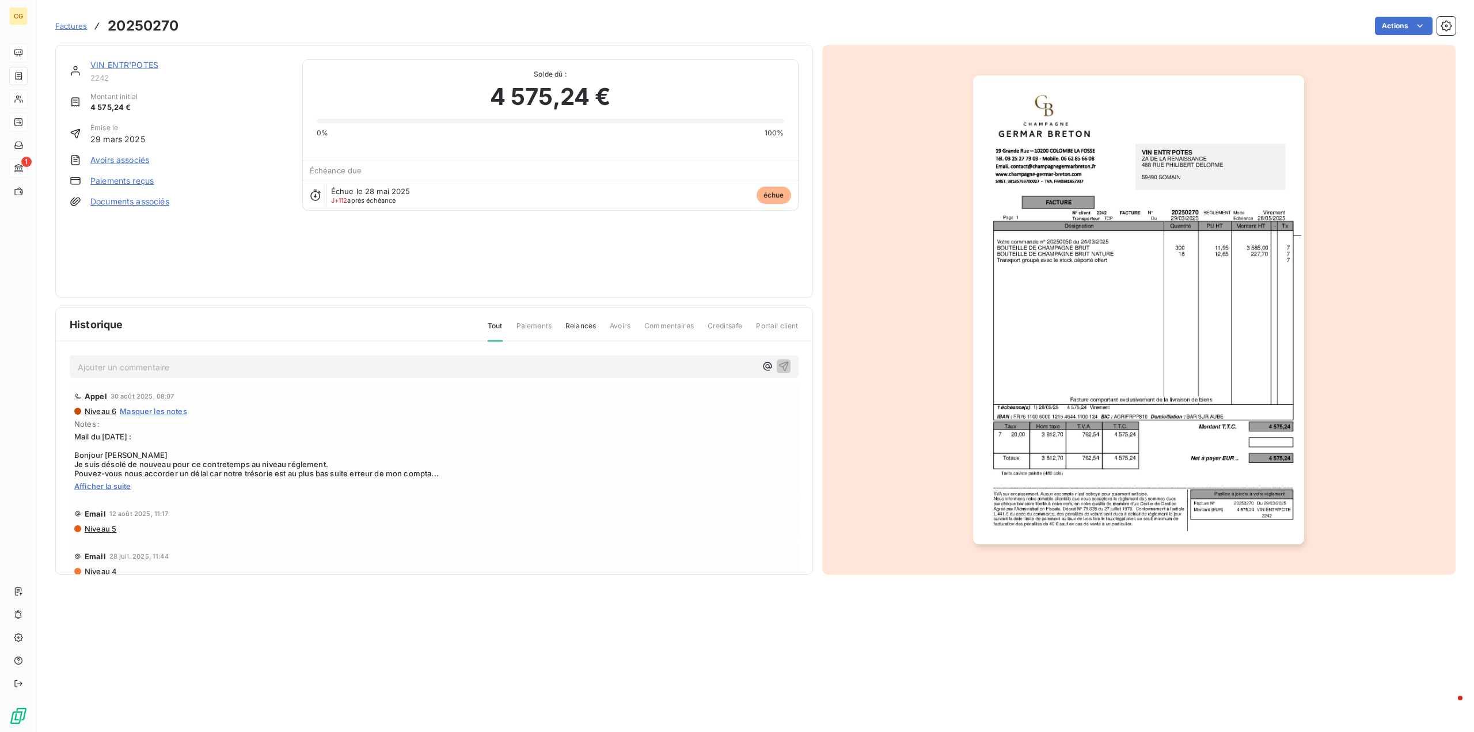
click at [138, 66] on link "VIN ENTR'POTES" at bounding box center [124, 65] width 68 height 10
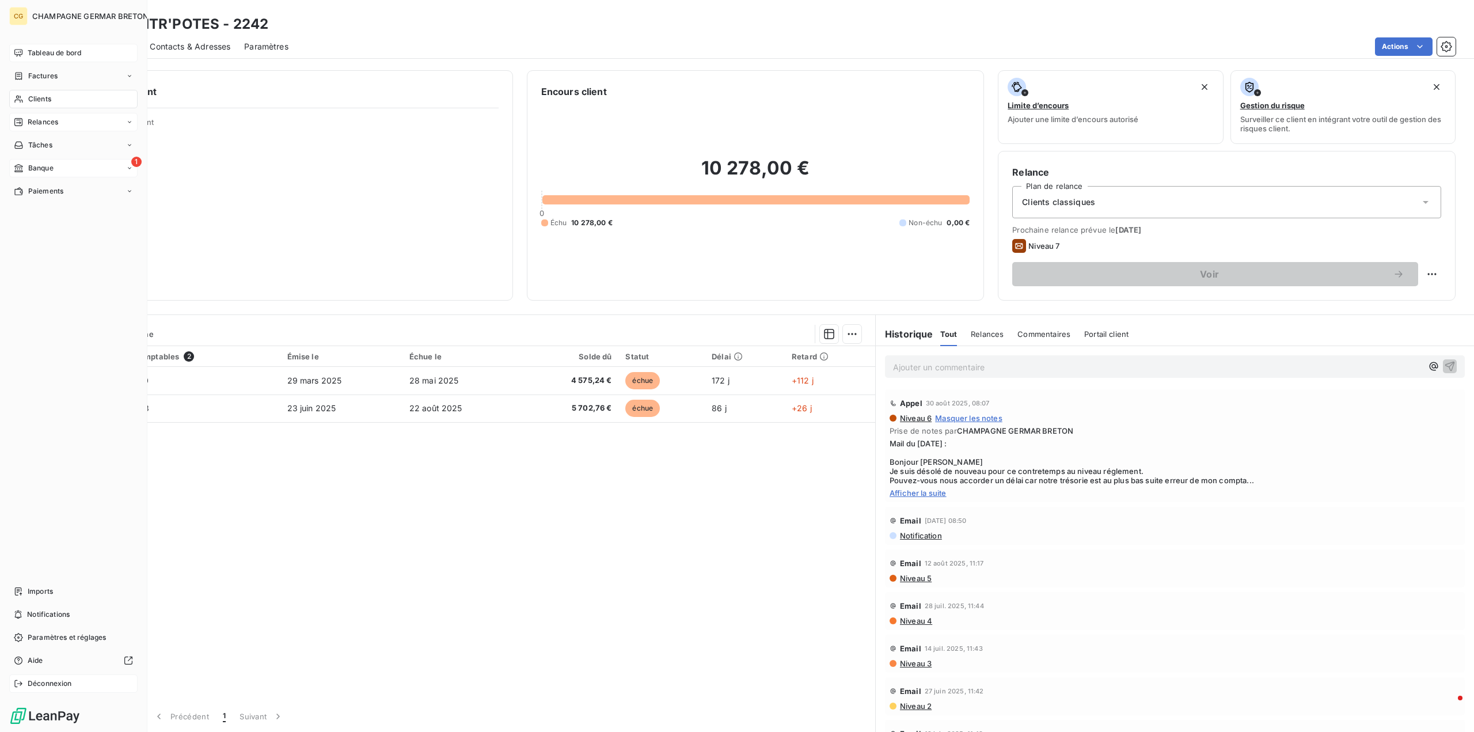
click at [27, 683] on div "Déconnexion" at bounding box center [73, 683] width 128 height 18
